Goal: Information Seeking & Learning: Learn about a topic

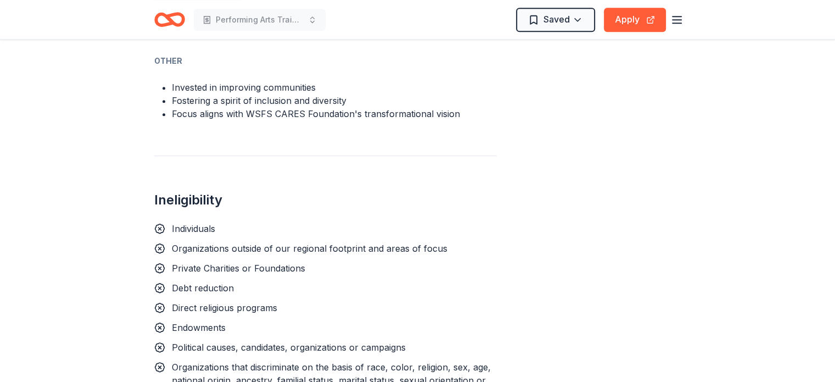
scroll to position [714, 0]
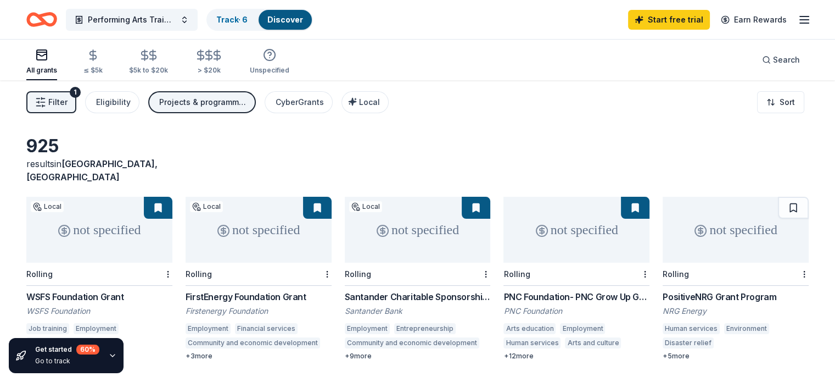
click at [57, 17] on icon "Home" at bounding box center [41, 20] width 31 height 26
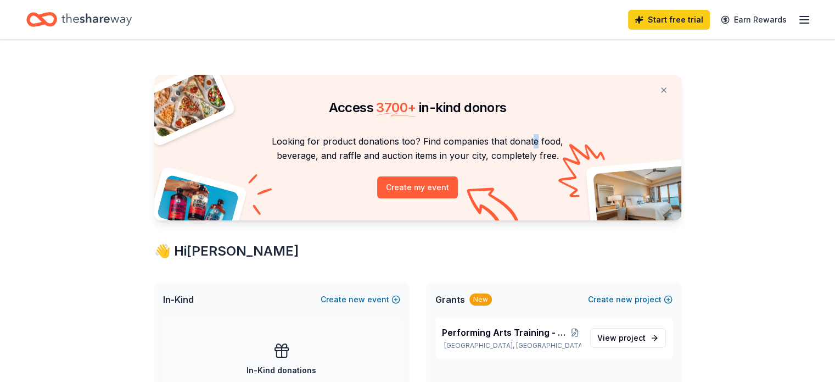
click at [537, 121] on div "Access 3700 + in-kind donors Looking for product donations too? Find companies …" at bounding box center [417, 148] width 527 height 146
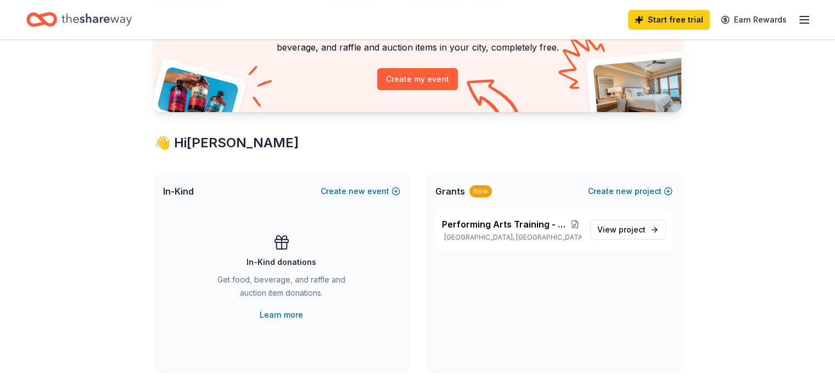
scroll to position [110, 0]
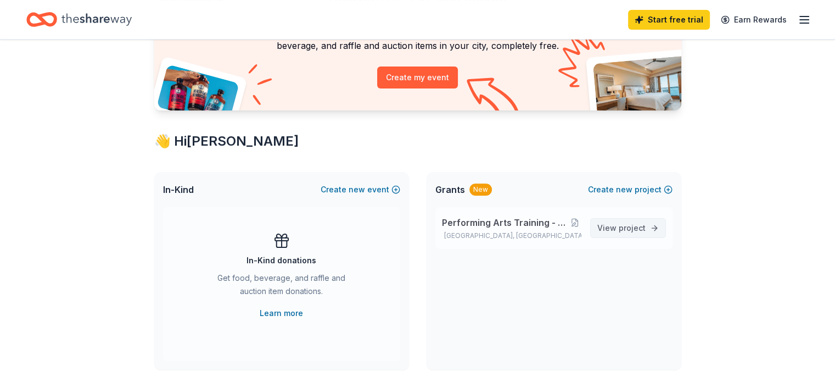
click at [622, 228] on span "project" at bounding box center [632, 227] width 27 height 9
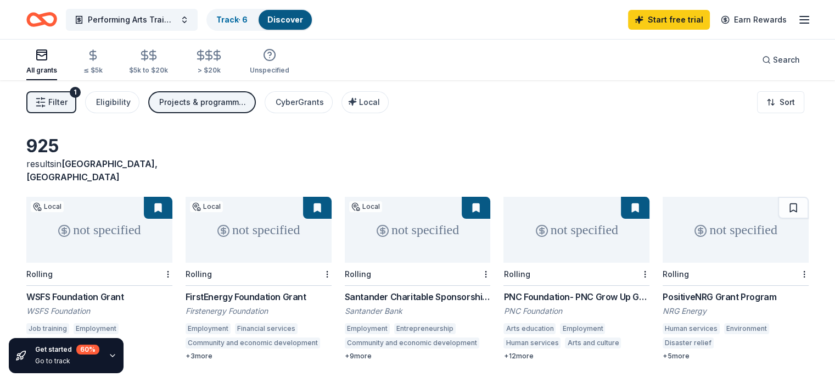
click at [227, 102] on div "Projects & programming, Exhibitions, Education, Other" at bounding box center [203, 102] width 88 height 13
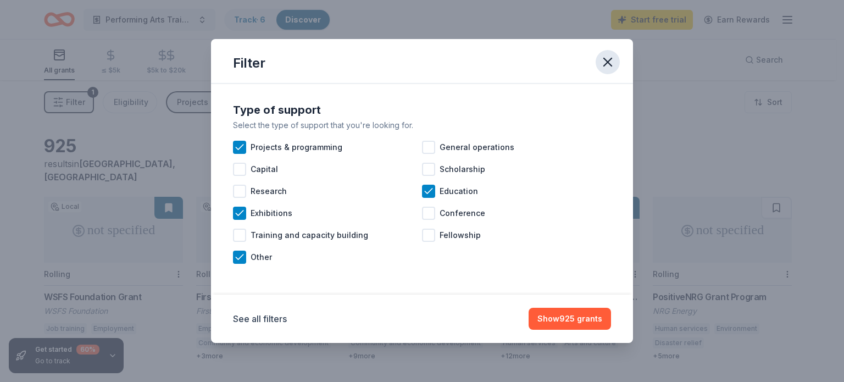
click at [605, 60] on icon "button" at bounding box center [608, 62] width 8 height 8
